Goal: Task Accomplishment & Management: Complete application form

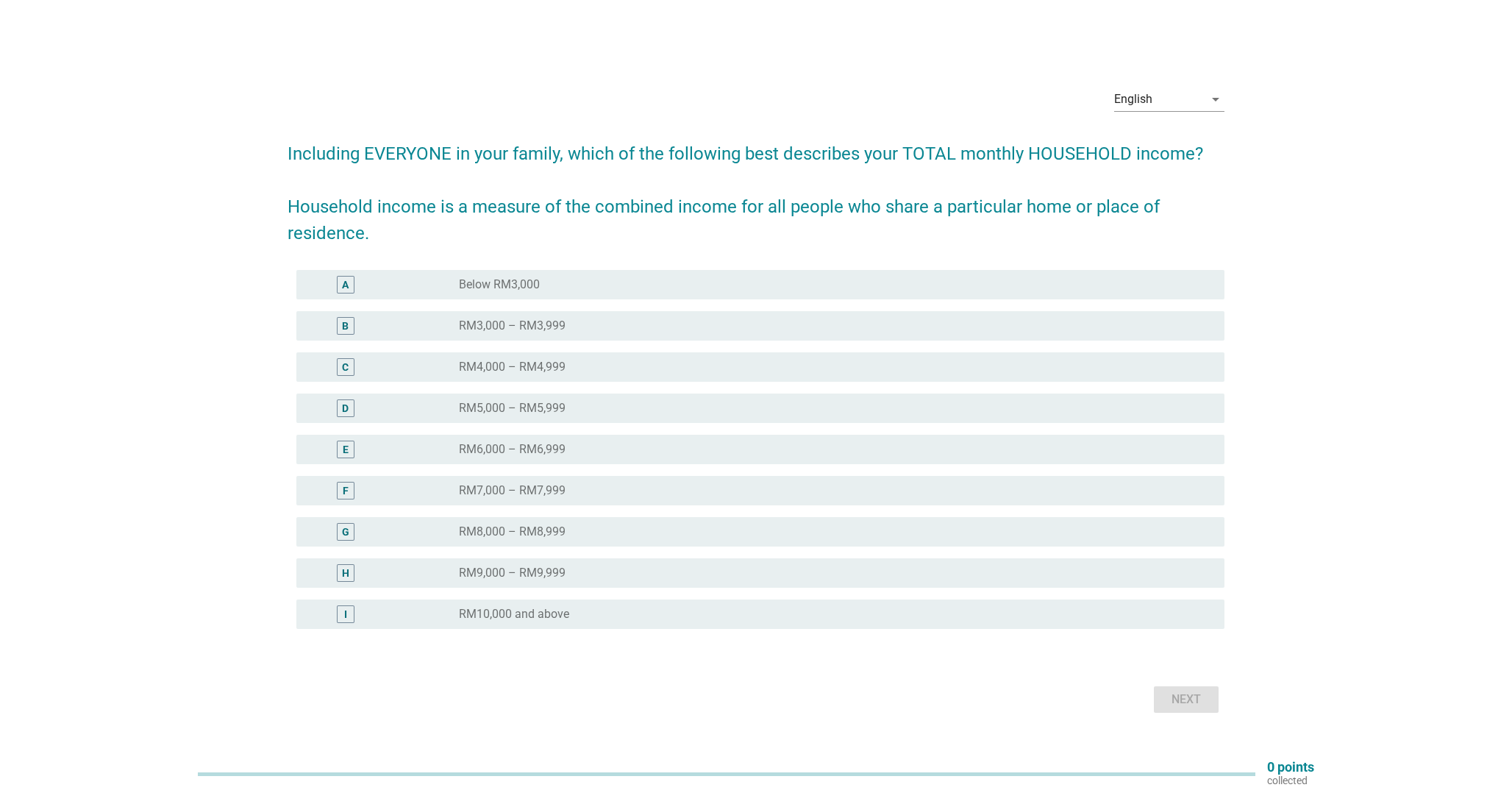
click at [652, 612] on div "radio_button_unchecked RM10,000 and above" at bounding box center [830, 614] width 743 height 15
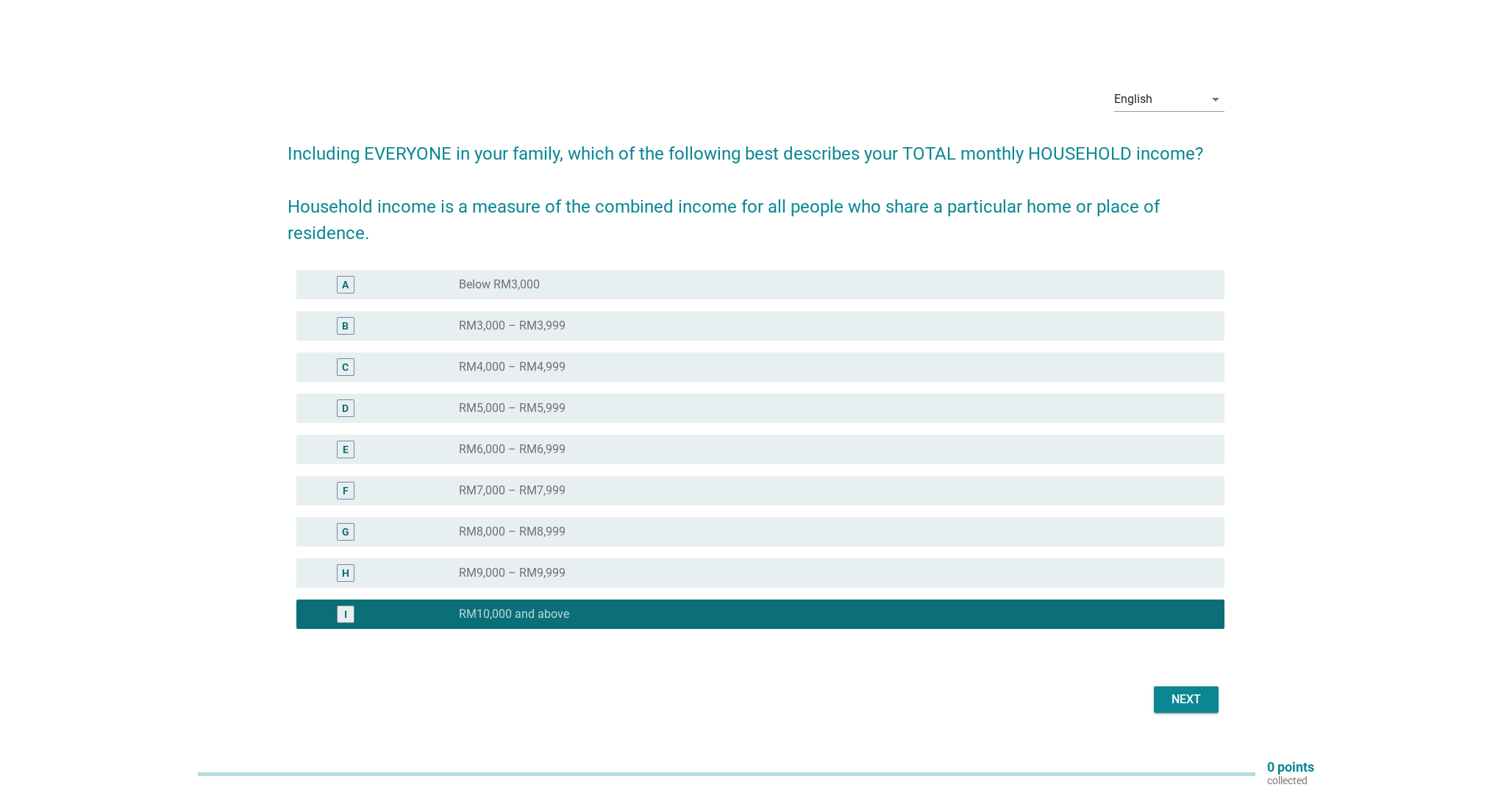
click at [1180, 697] on div "Next" at bounding box center [1185, 699] width 41 height 18
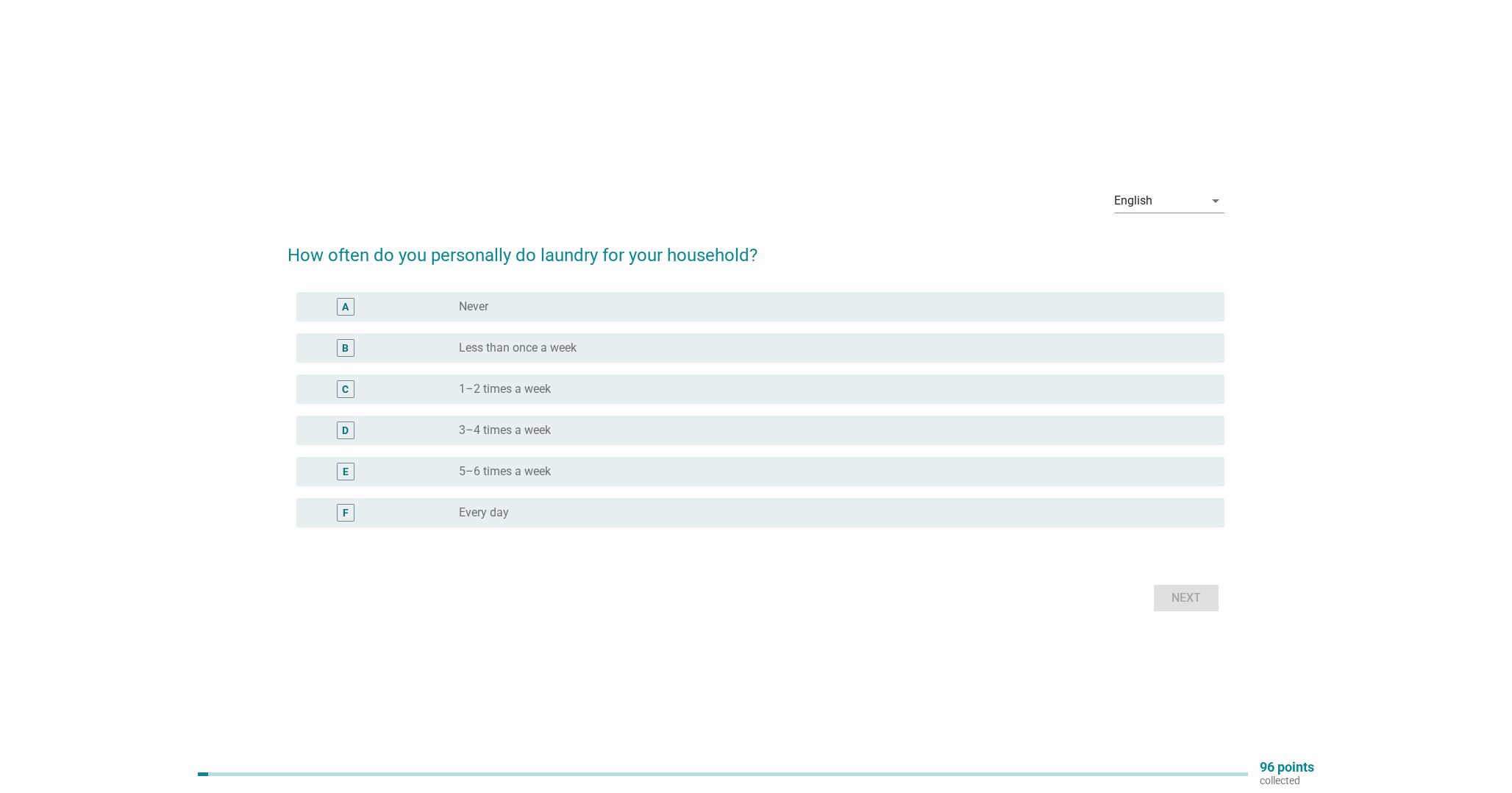
click at [545, 384] on label "1–2 times a week" at bounding box center [505, 388] width 92 height 15
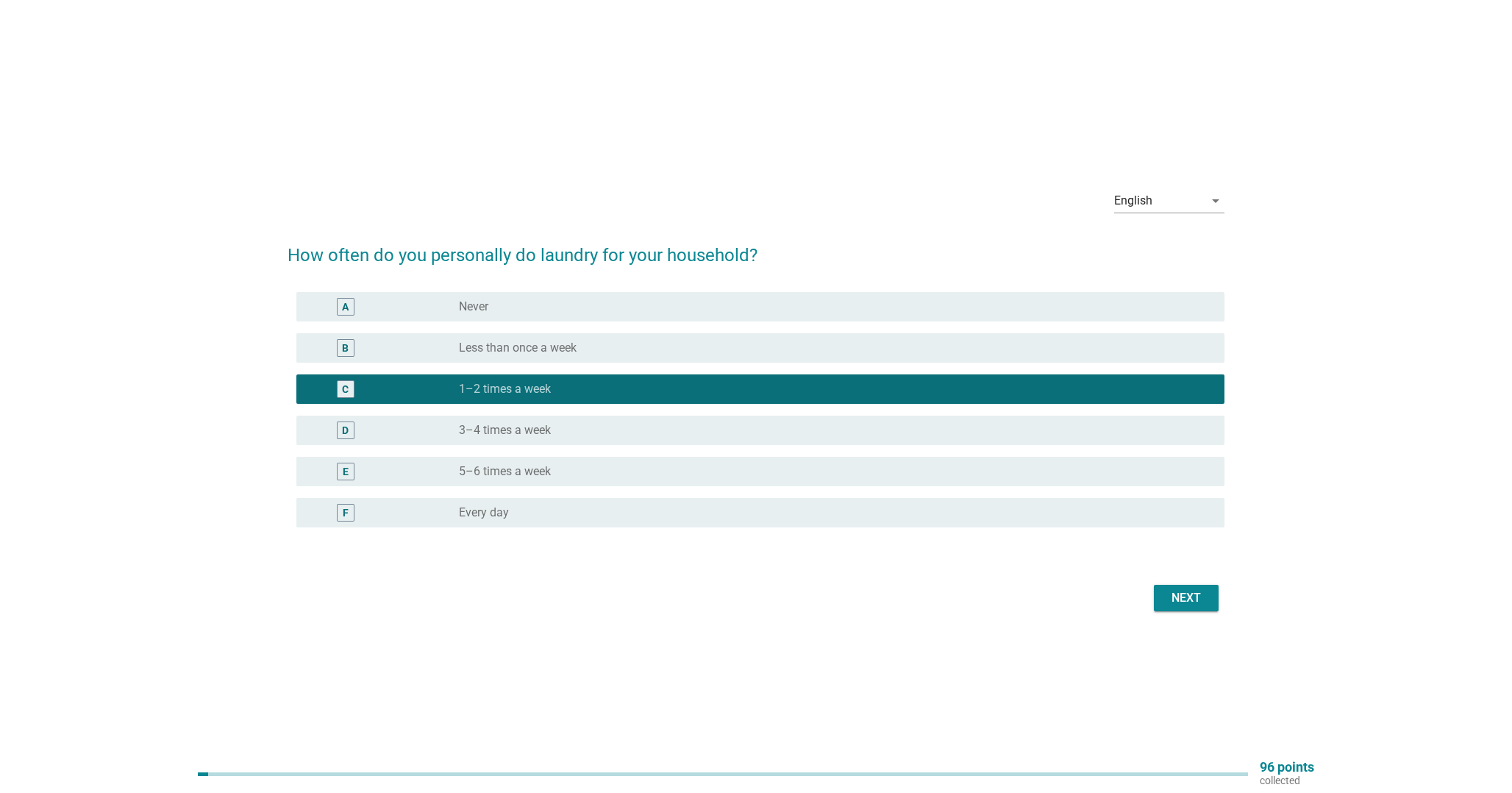
click at [1211, 600] on button "Next" at bounding box center [1186, 598] width 65 height 26
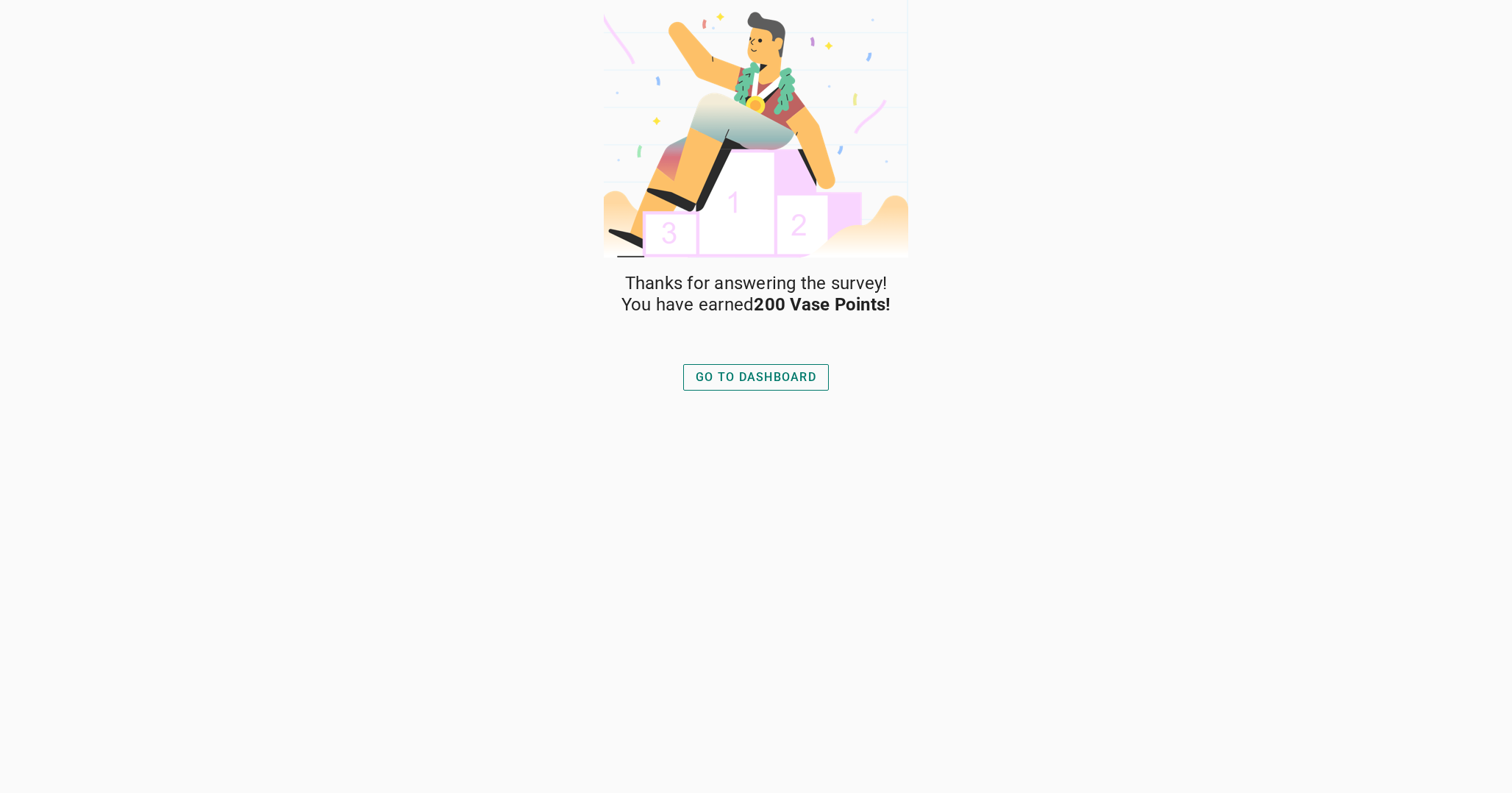
click at [806, 385] on button "GO TO DASHBOARD" at bounding box center [756, 377] width 145 height 26
